Goal: Book appointment/travel/reservation

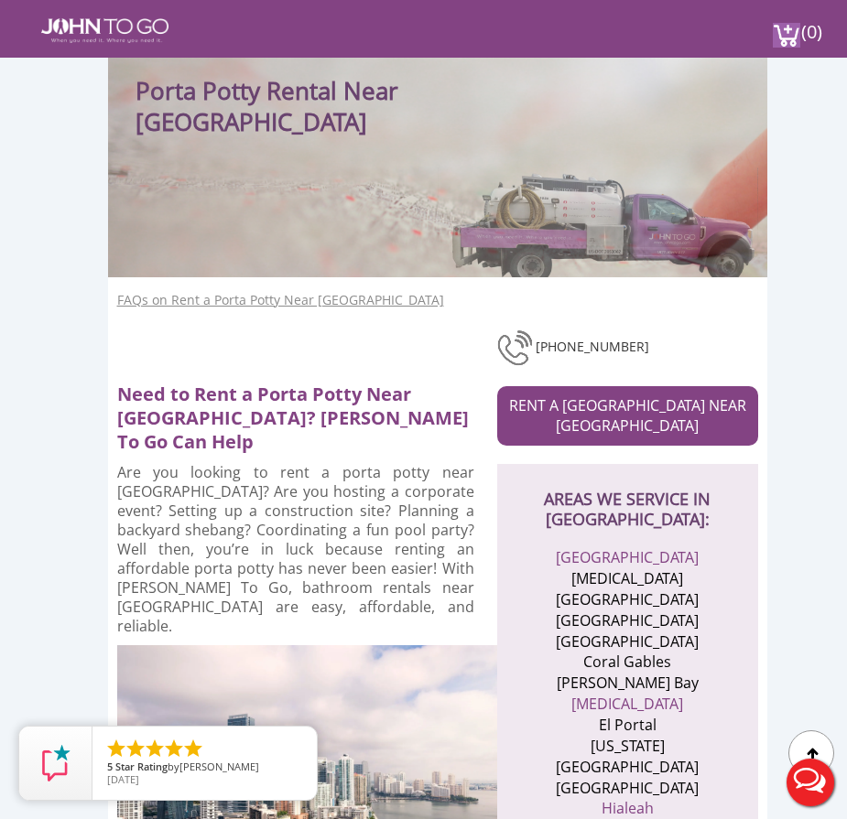
scroll to position [180, 0]
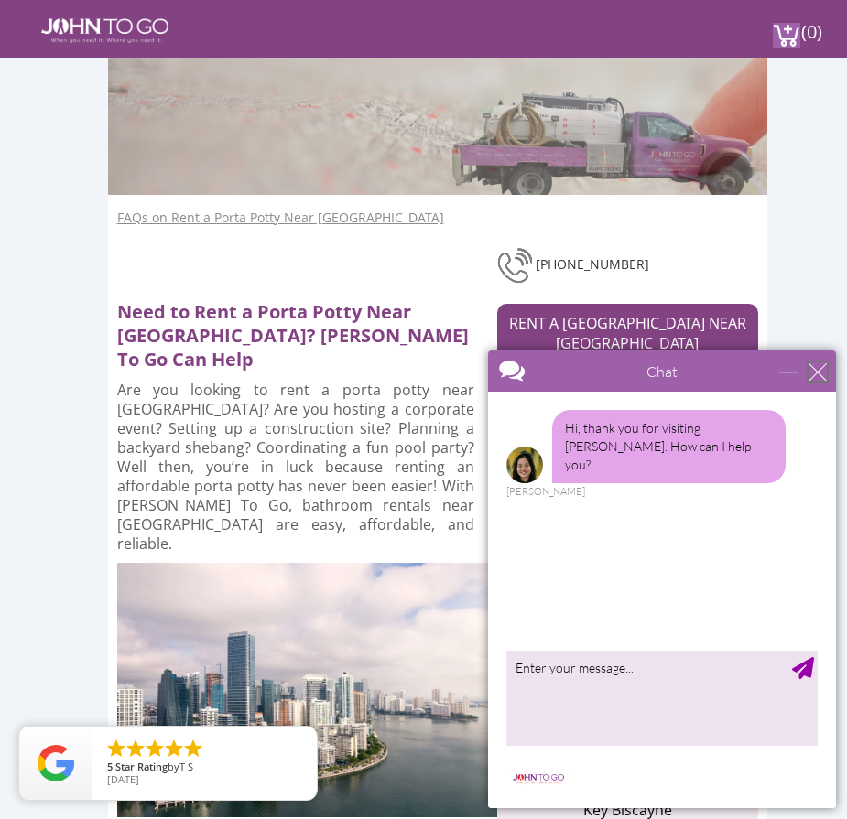
click at [821, 364] on div "close" at bounding box center [817, 372] width 18 height 18
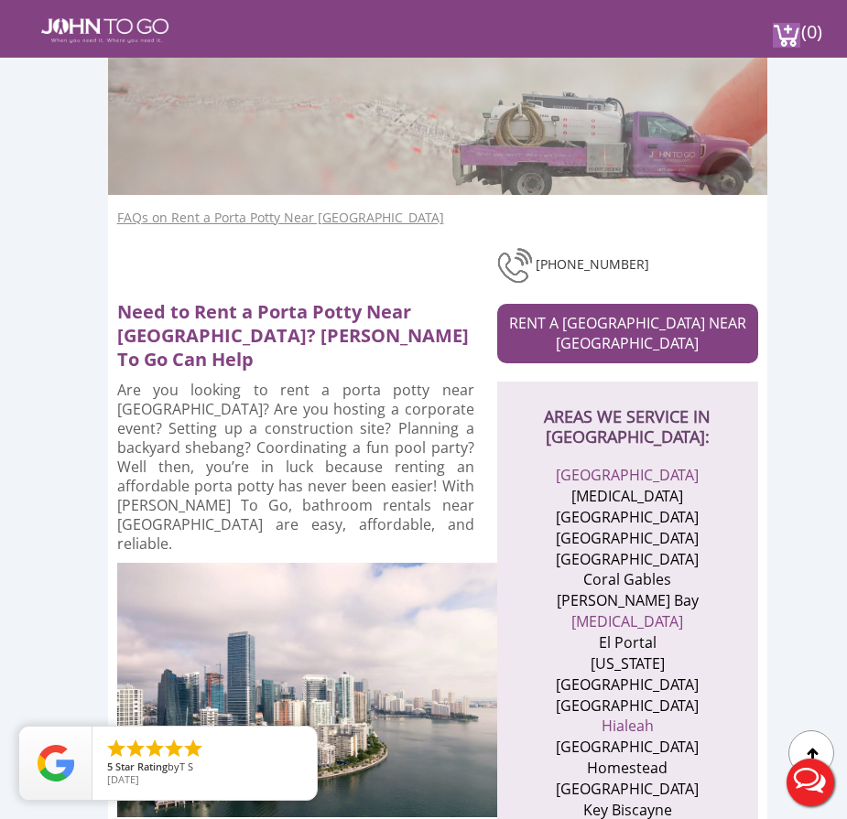
scroll to position [0, 0]
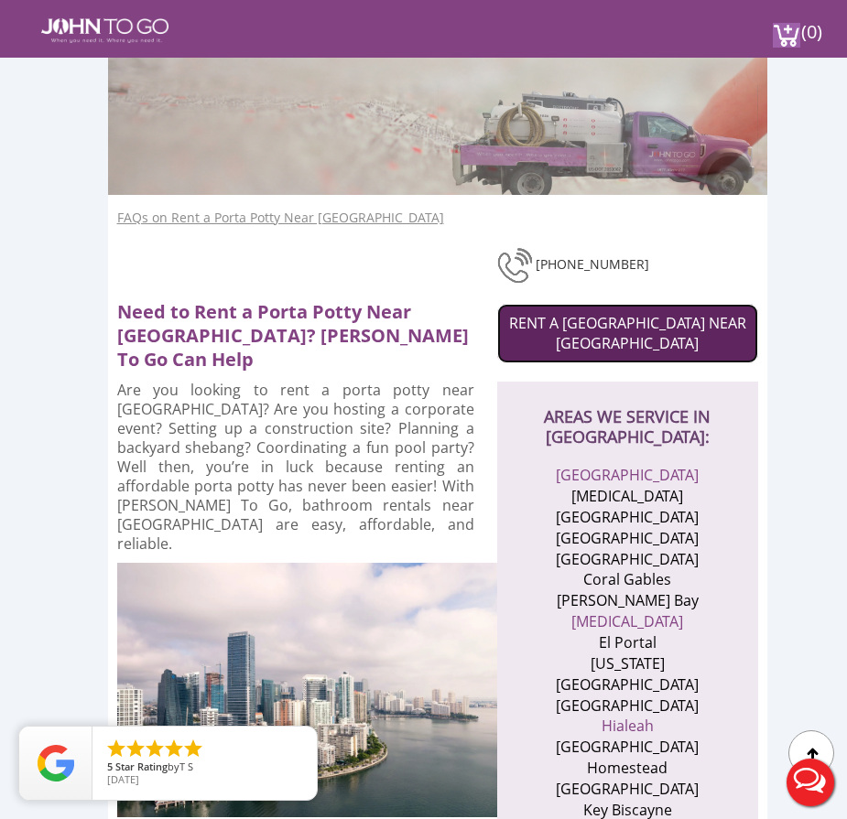
click at [657, 313] on link "RENT A PORTA POTTY NEAR MIAMI DADE" at bounding box center [627, 334] width 261 height 60
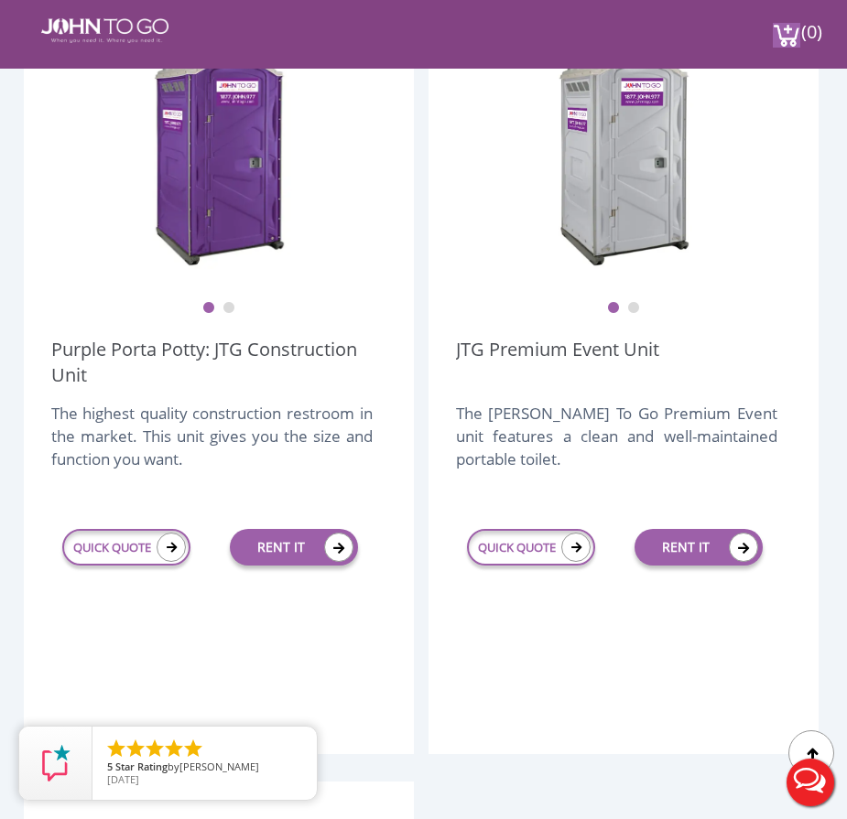
scroll to position [623, 0]
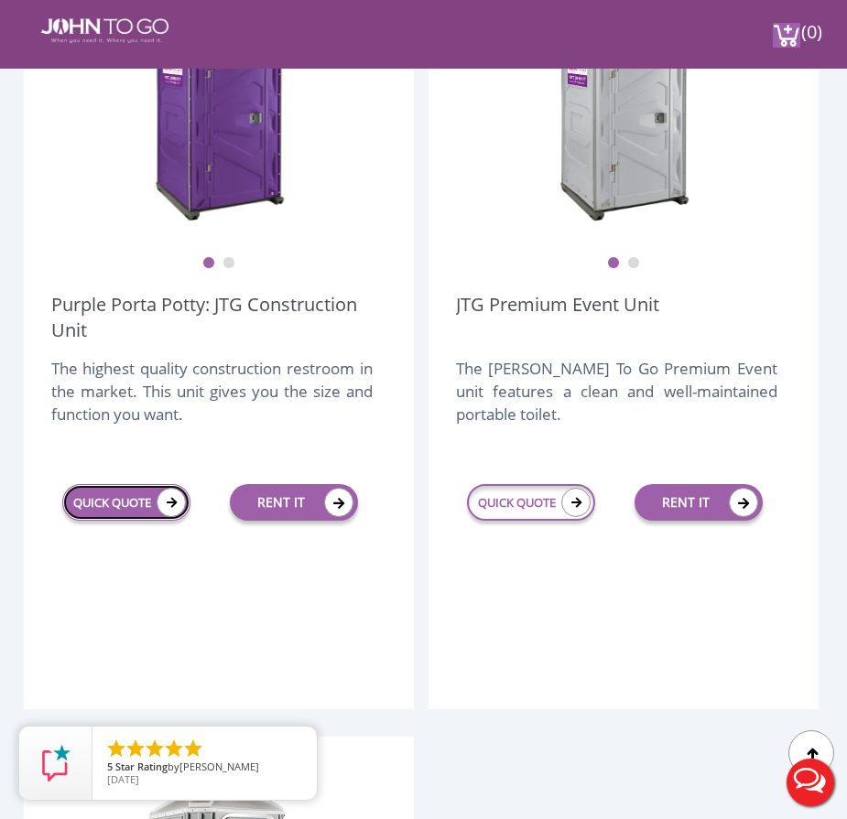
click at [157, 504] on icon at bounding box center [171, 502] width 29 height 29
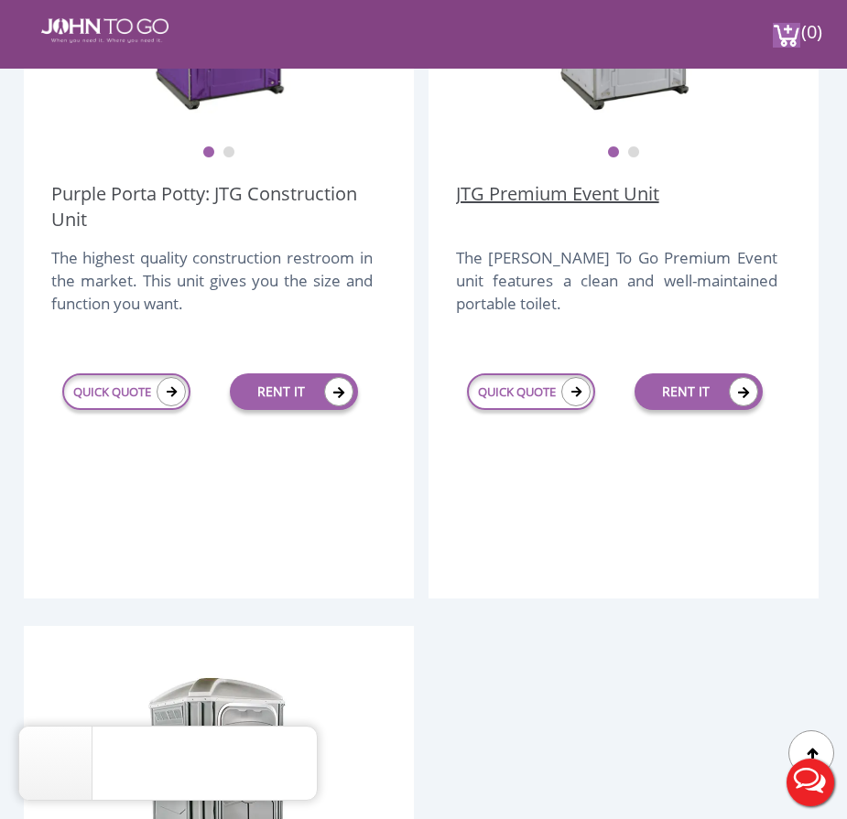
scroll to position [575, 0]
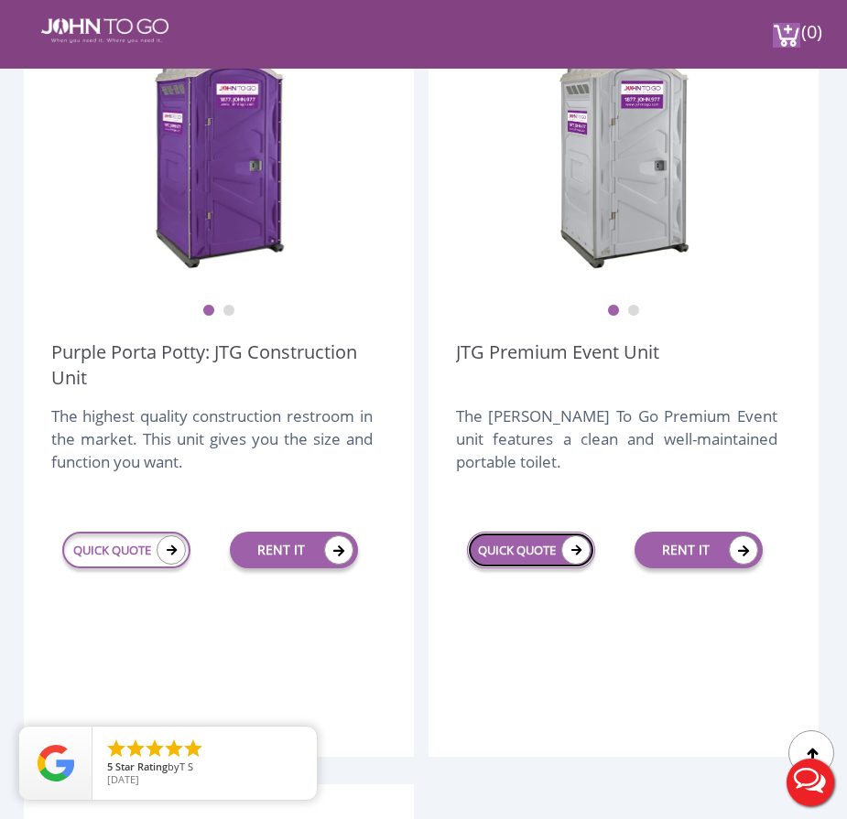
click at [568, 550] on icon at bounding box center [575, 550] width 29 height 29
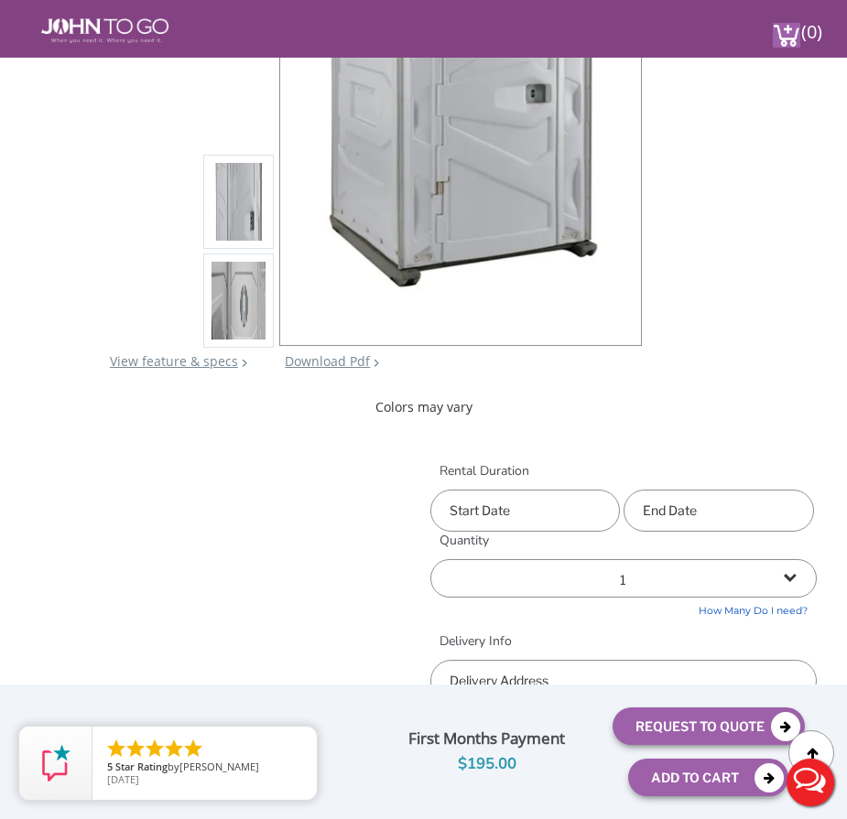
scroll to position [451, 0]
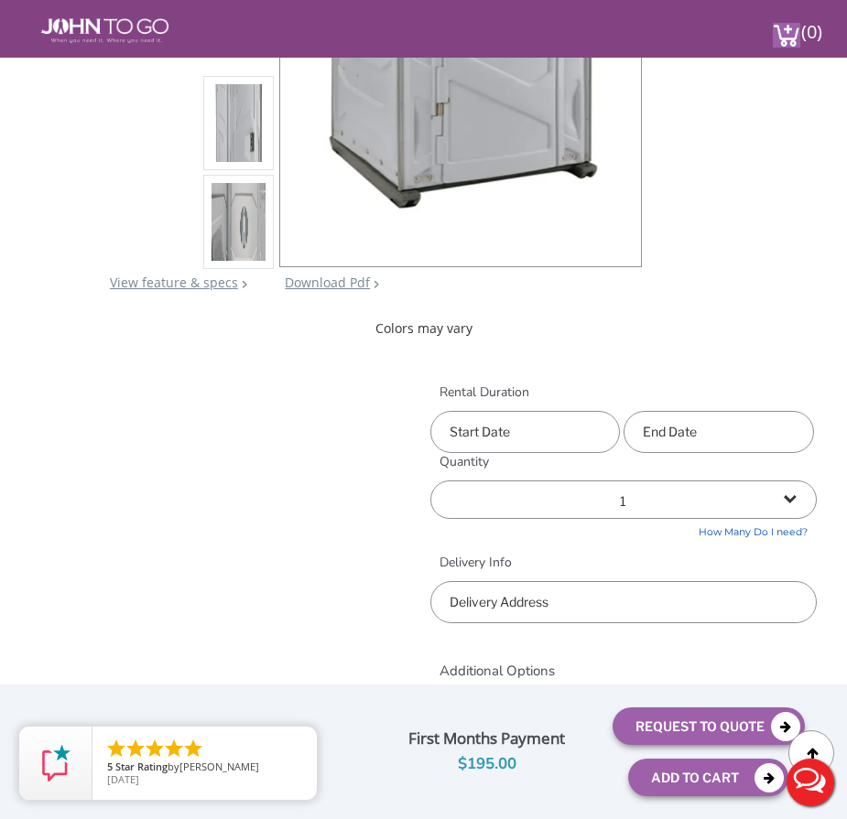
click at [533, 420] on input "text" at bounding box center [525, 432] width 190 height 42
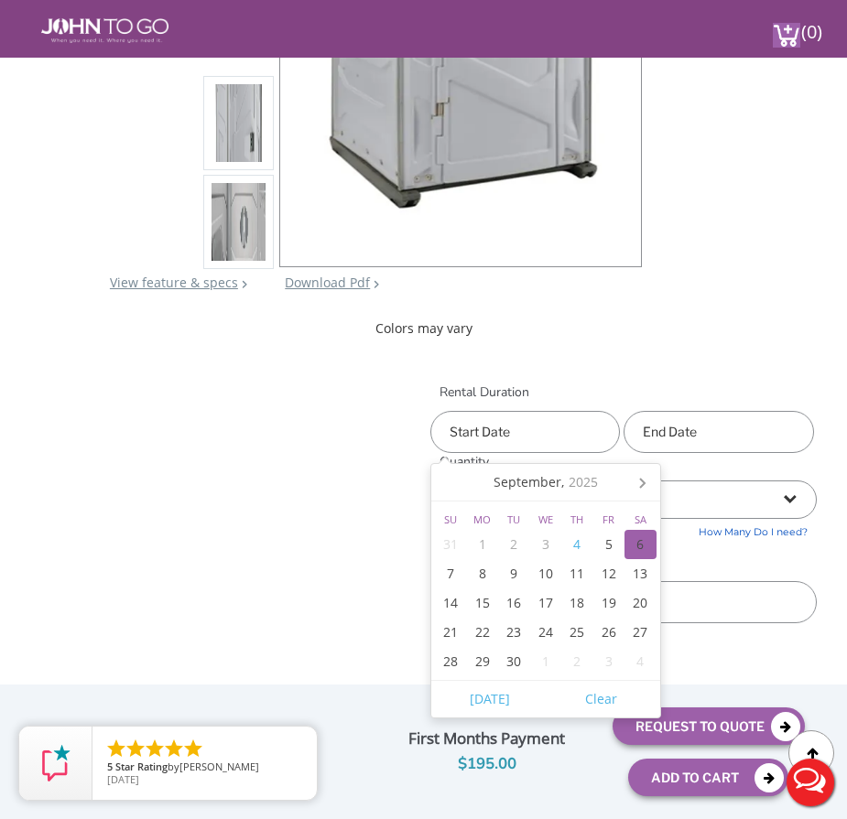
click at [638, 543] on div "6" at bounding box center [640, 544] width 32 height 29
type input "[DATE]"
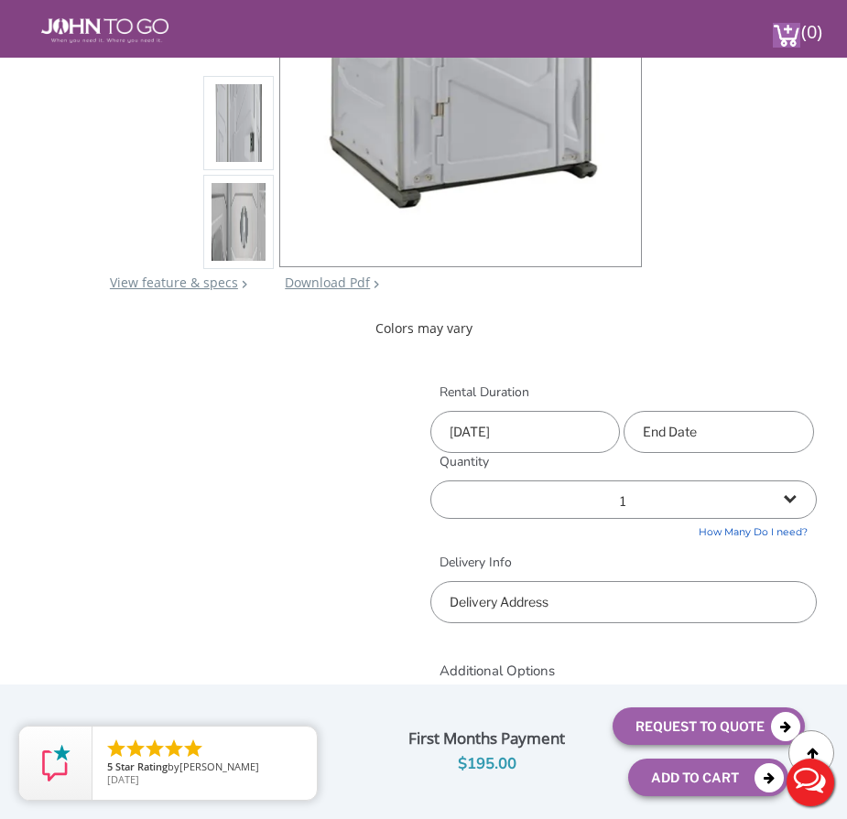
click at [696, 438] on input "text" at bounding box center [719, 432] width 190 height 42
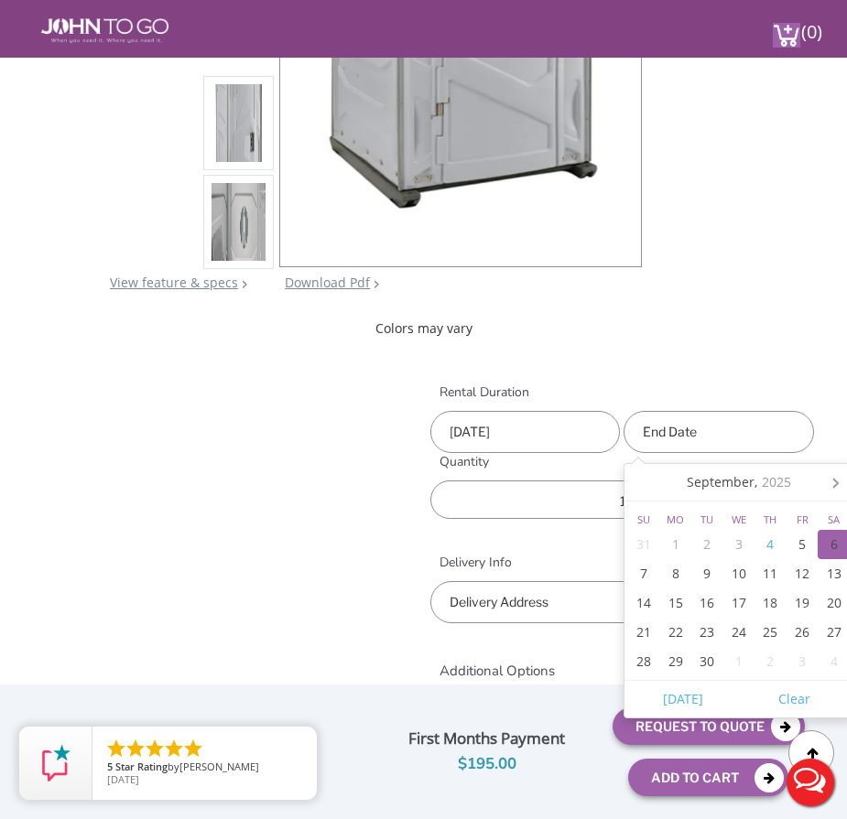
click at [835, 546] on div "6" at bounding box center [834, 544] width 32 height 29
type input "[DATE]"
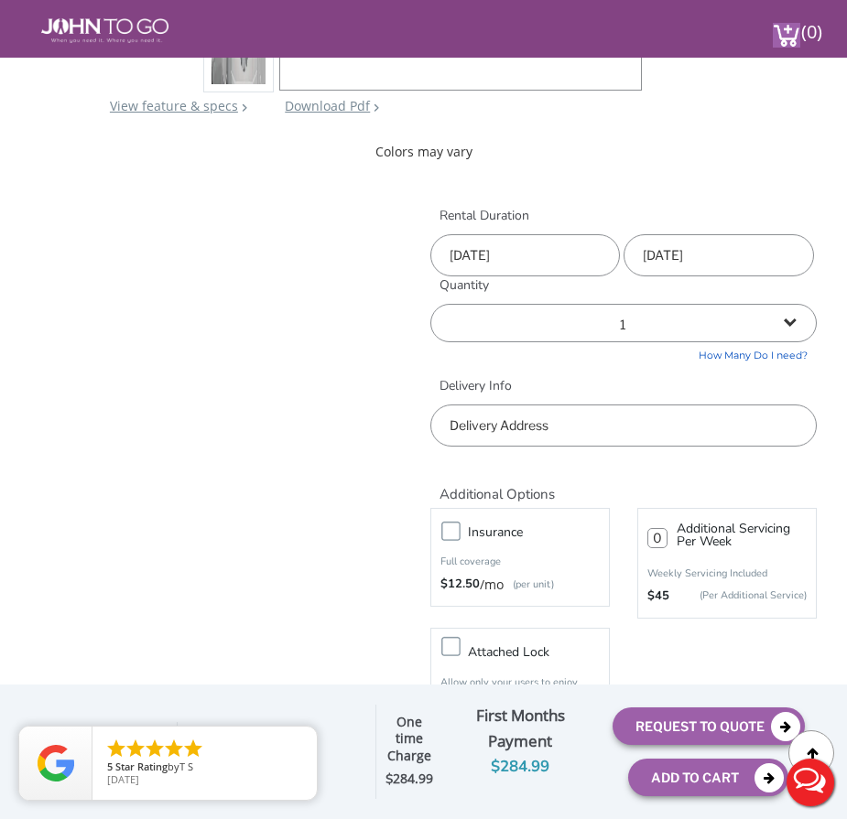
scroll to position [632, 0]
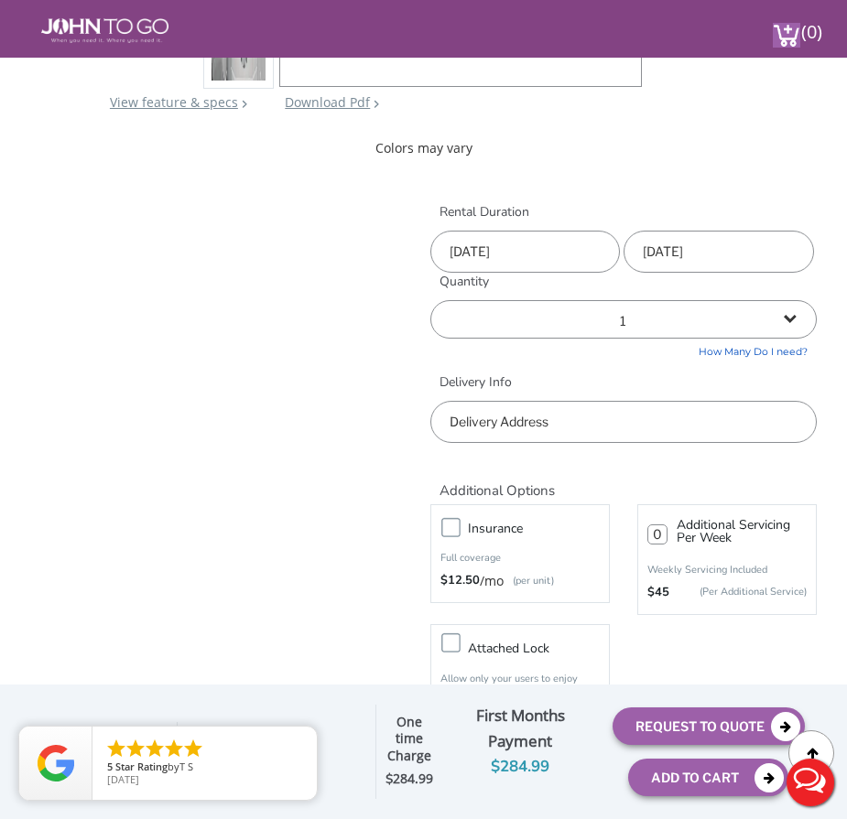
click at [637, 428] on input "text" at bounding box center [623, 422] width 386 height 42
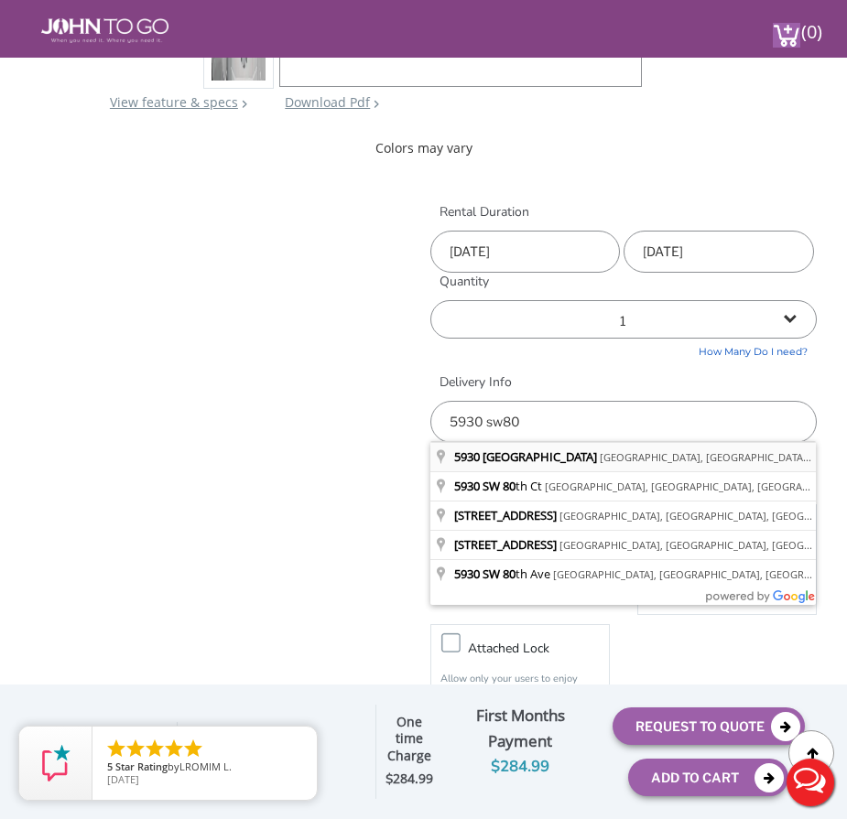
type input "[STREET_ADDRESS]"
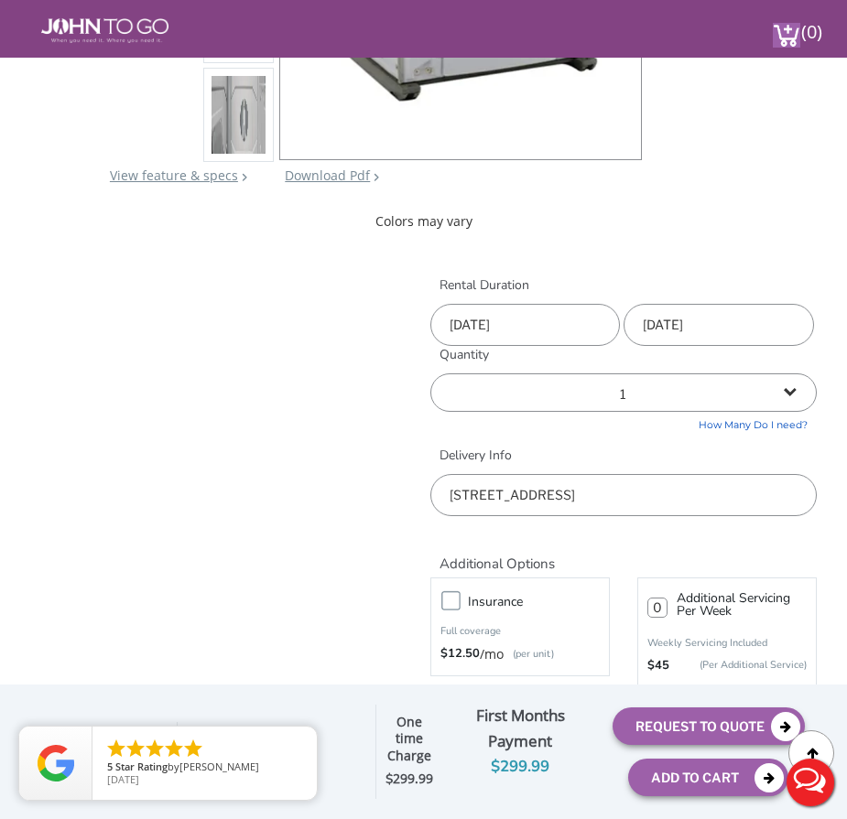
scroll to position [559, 0]
click at [685, 328] on input "[DATE]" at bounding box center [719, 324] width 190 height 42
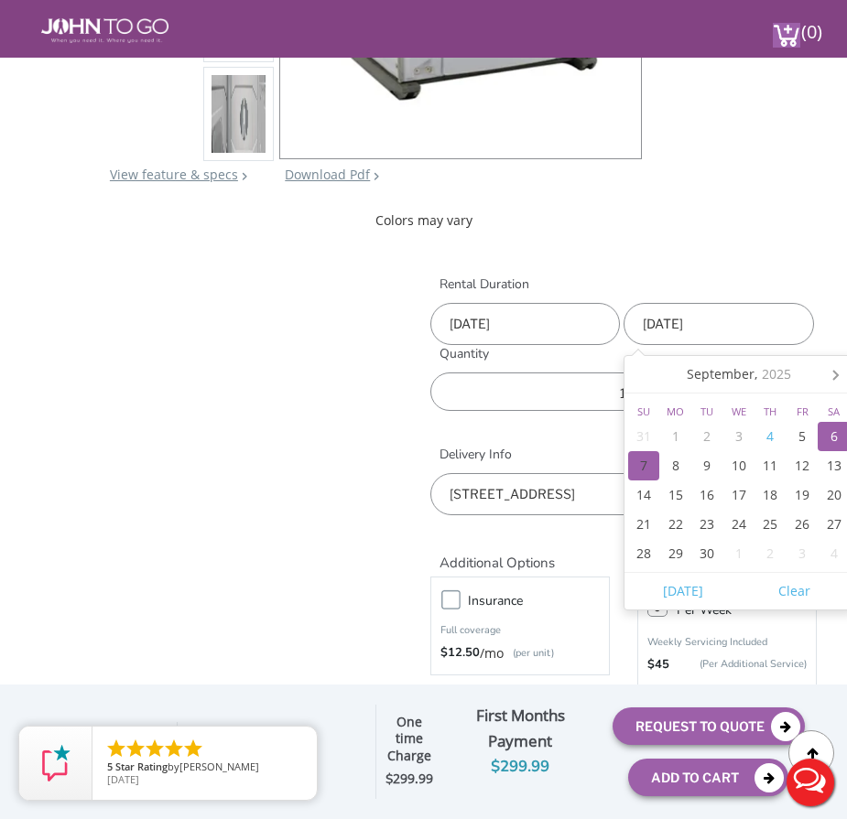
click at [638, 465] on div "7" at bounding box center [644, 465] width 32 height 29
type input "[DATE]"
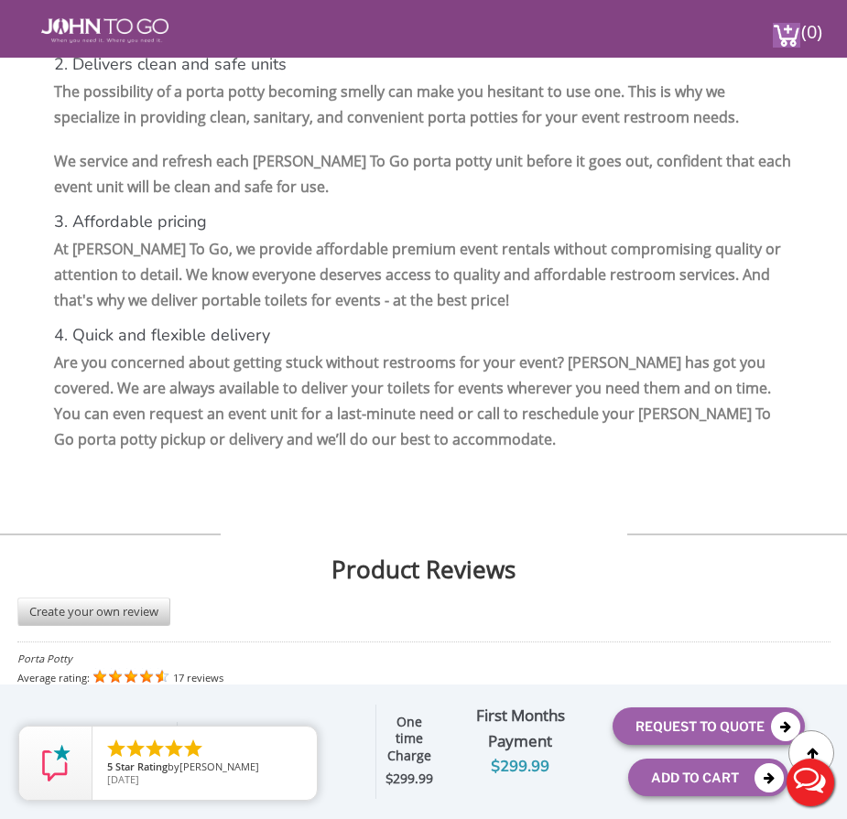
scroll to position [4077, 0]
